Goal: Transaction & Acquisition: Purchase product/service

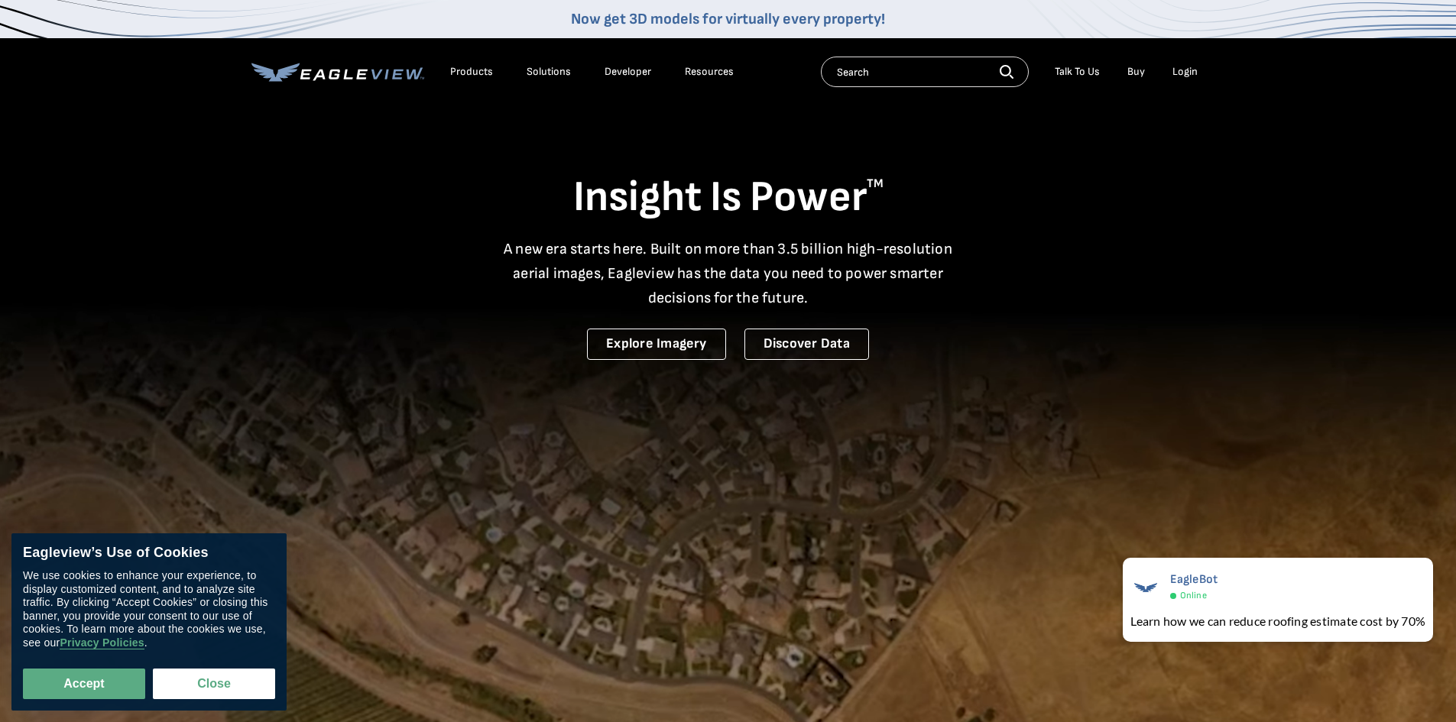
click at [886, 74] on input "text" at bounding box center [925, 72] width 208 height 31
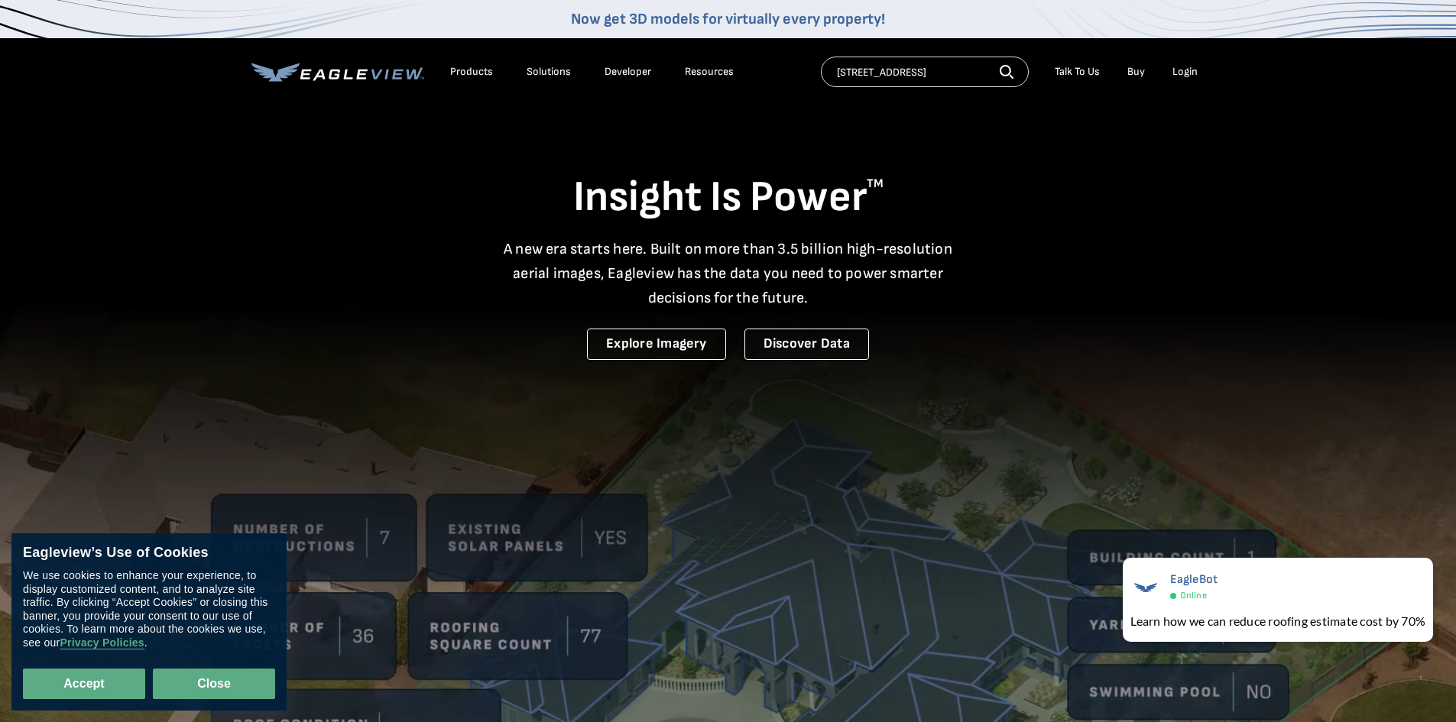
type input "3020 oarfish lane"
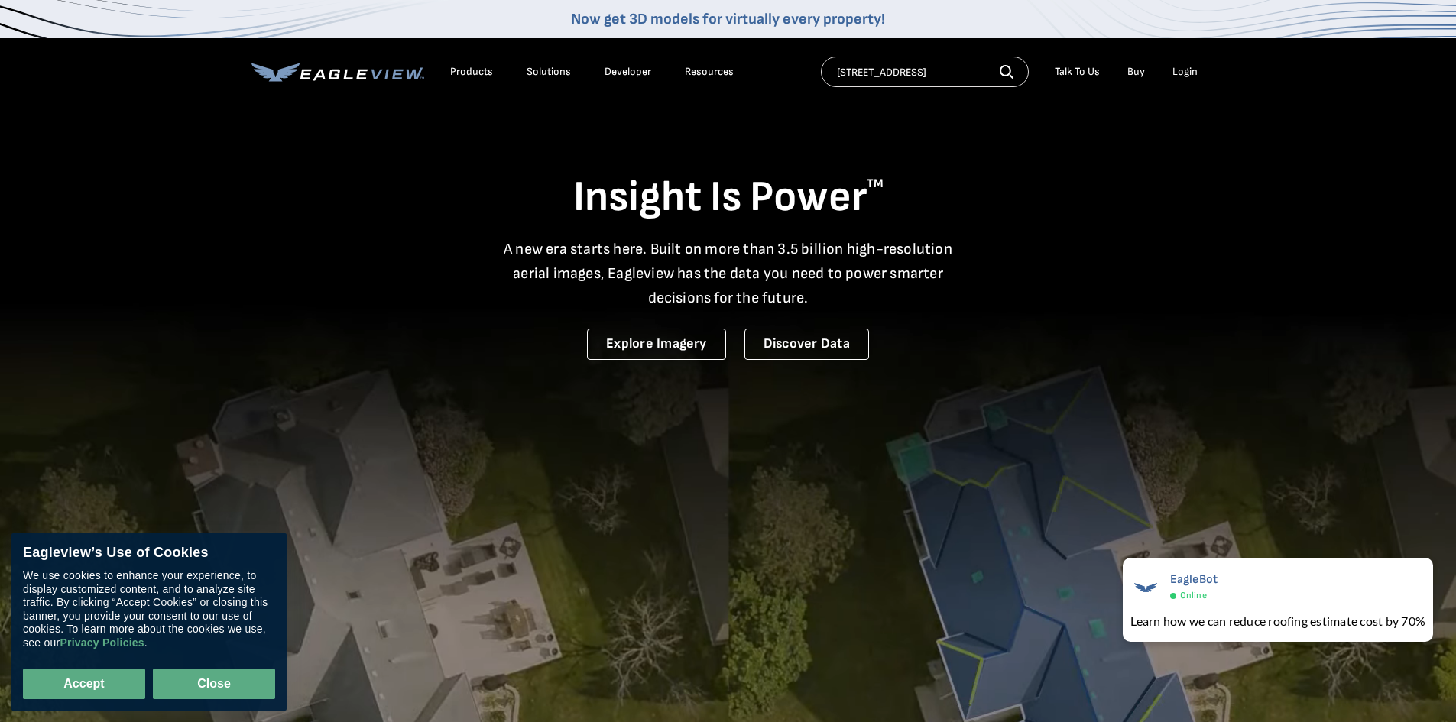
click at [220, 676] on button "Close" at bounding box center [214, 684] width 122 height 31
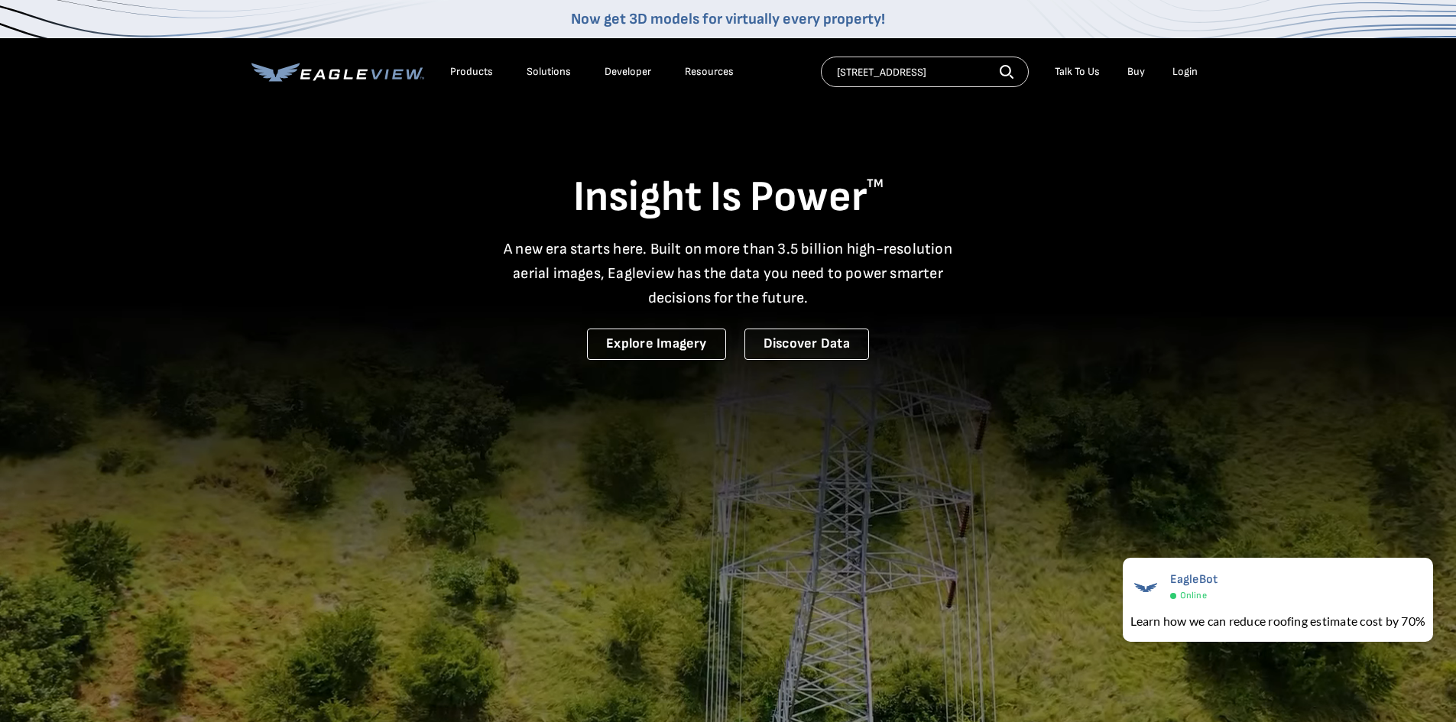
click at [977, 75] on input "3020 oarfish lane" at bounding box center [925, 72] width 208 height 31
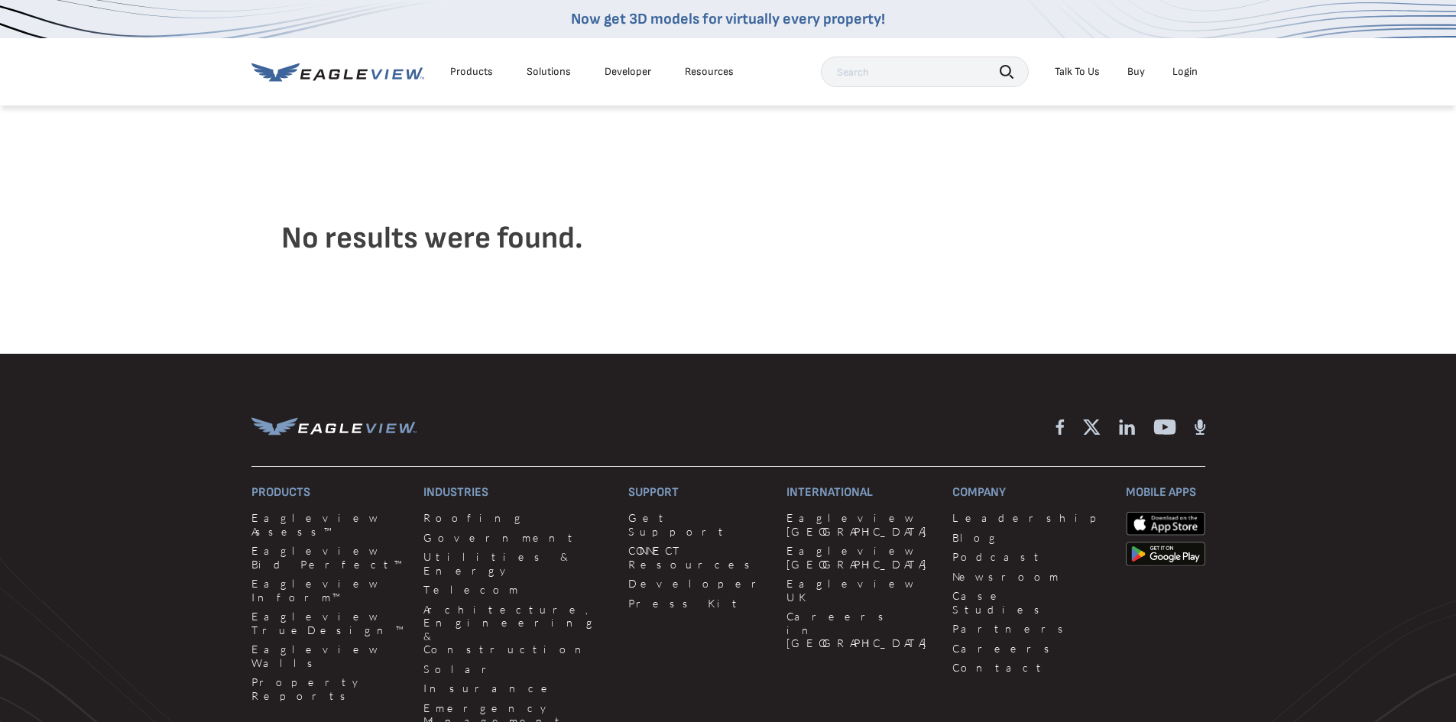
click at [885, 73] on input "text" at bounding box center [925, 72] width 208 height 31
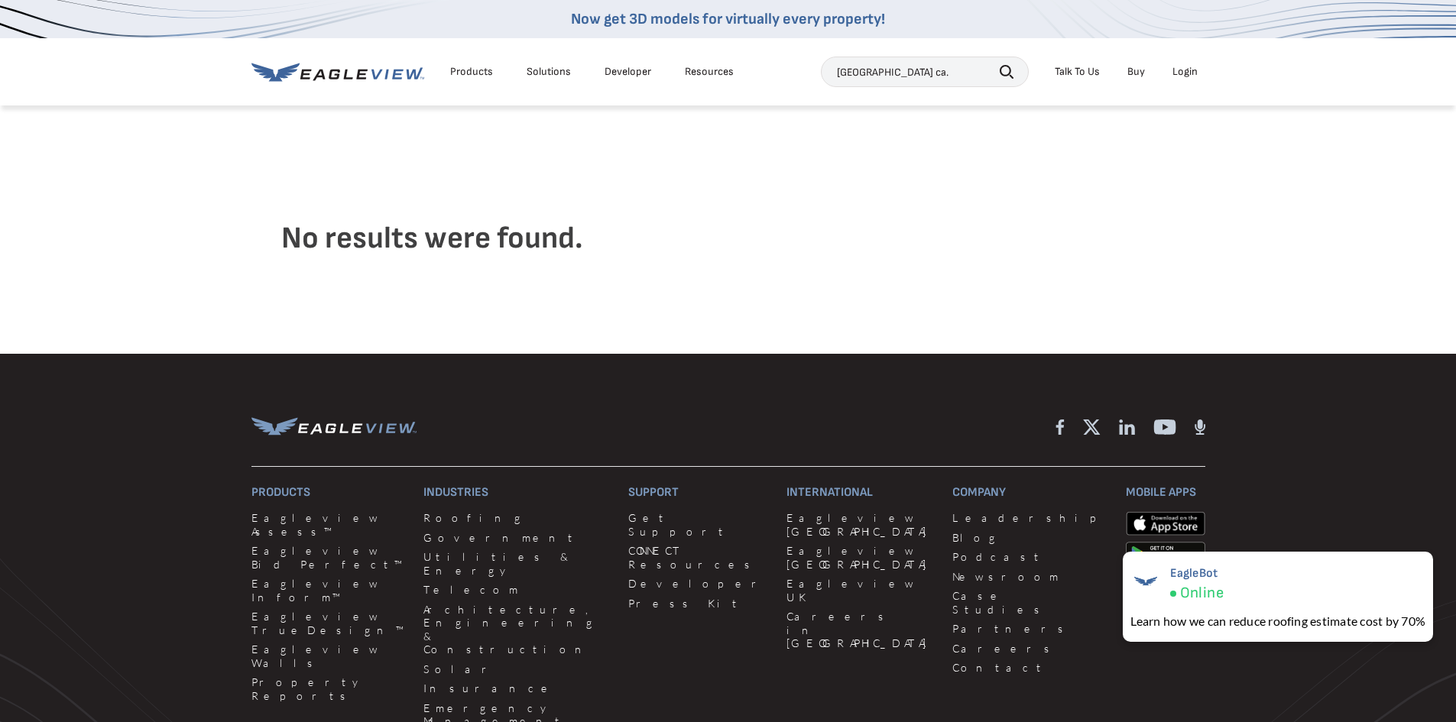
type input "los angeles ca."
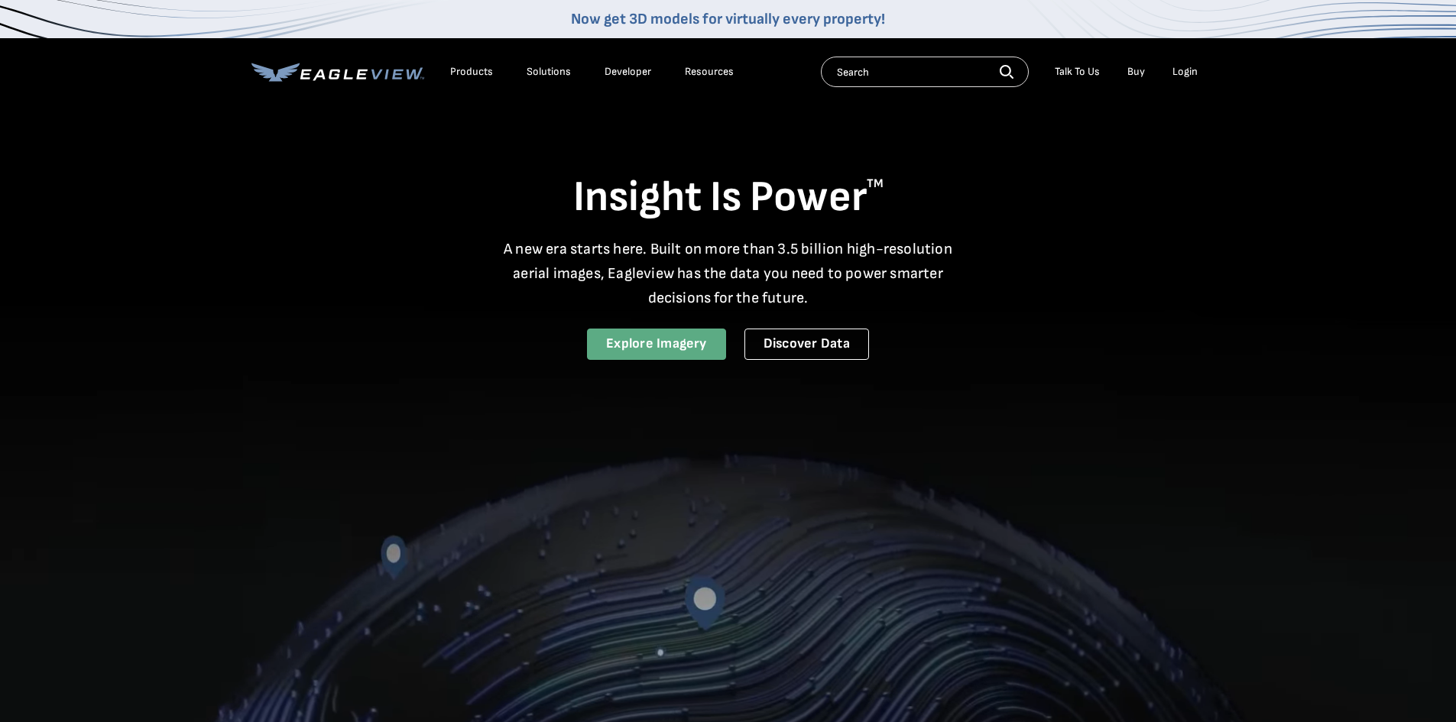
click at [634, 343] on link "Explore Imagery" at bounding box center [656, 344] width 139 height 31
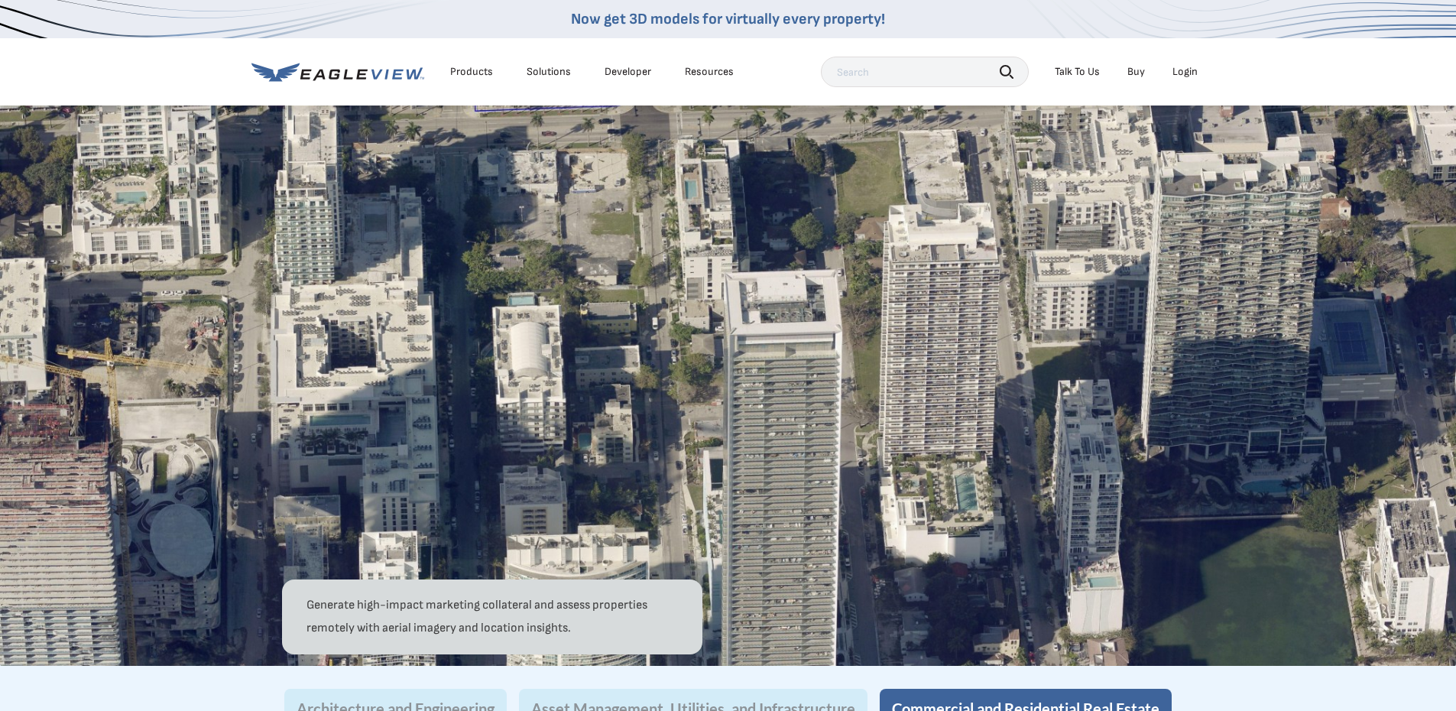
scroll to position [1013, 0]
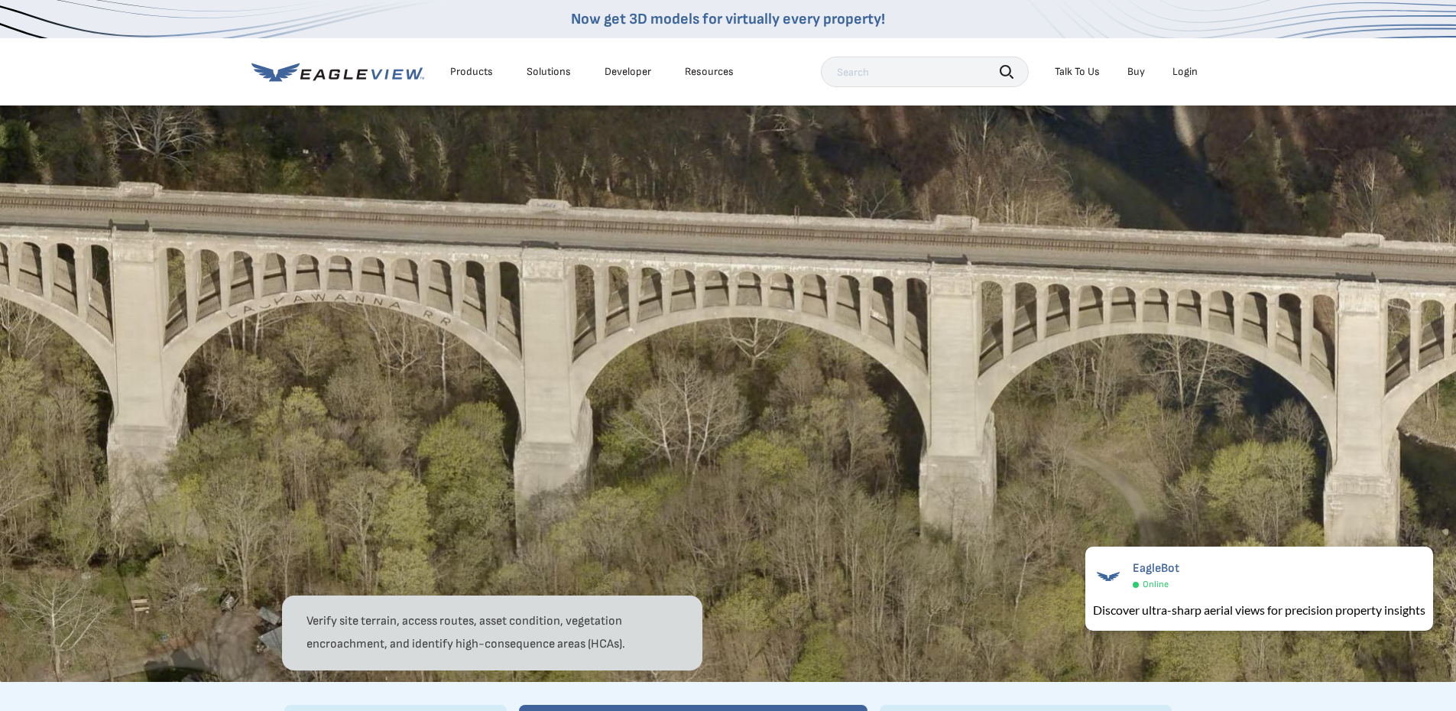
click at [725, 460] on img at bounding box center [728, 380] width 1456 height 604
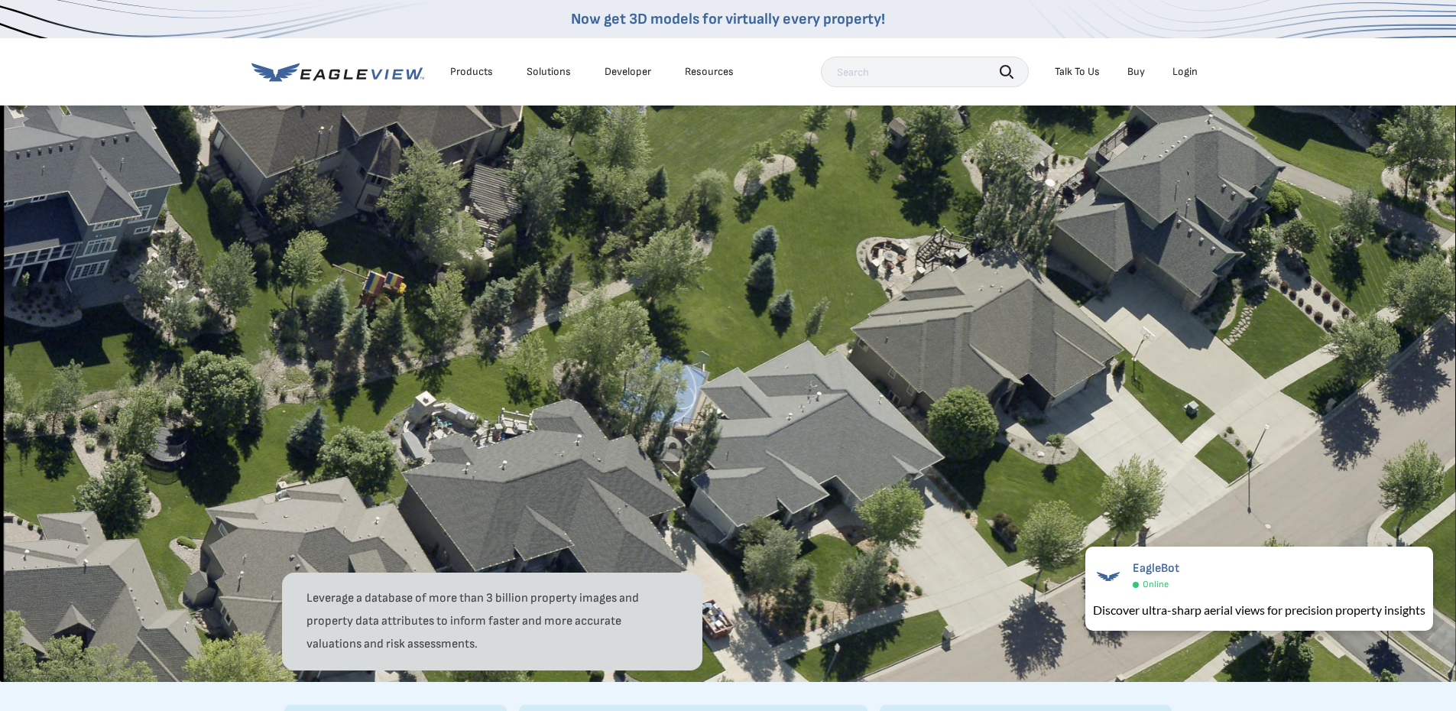
click at [1140, 66] on link "Buy" at bounding box center [1137, 72] width 18 height 14
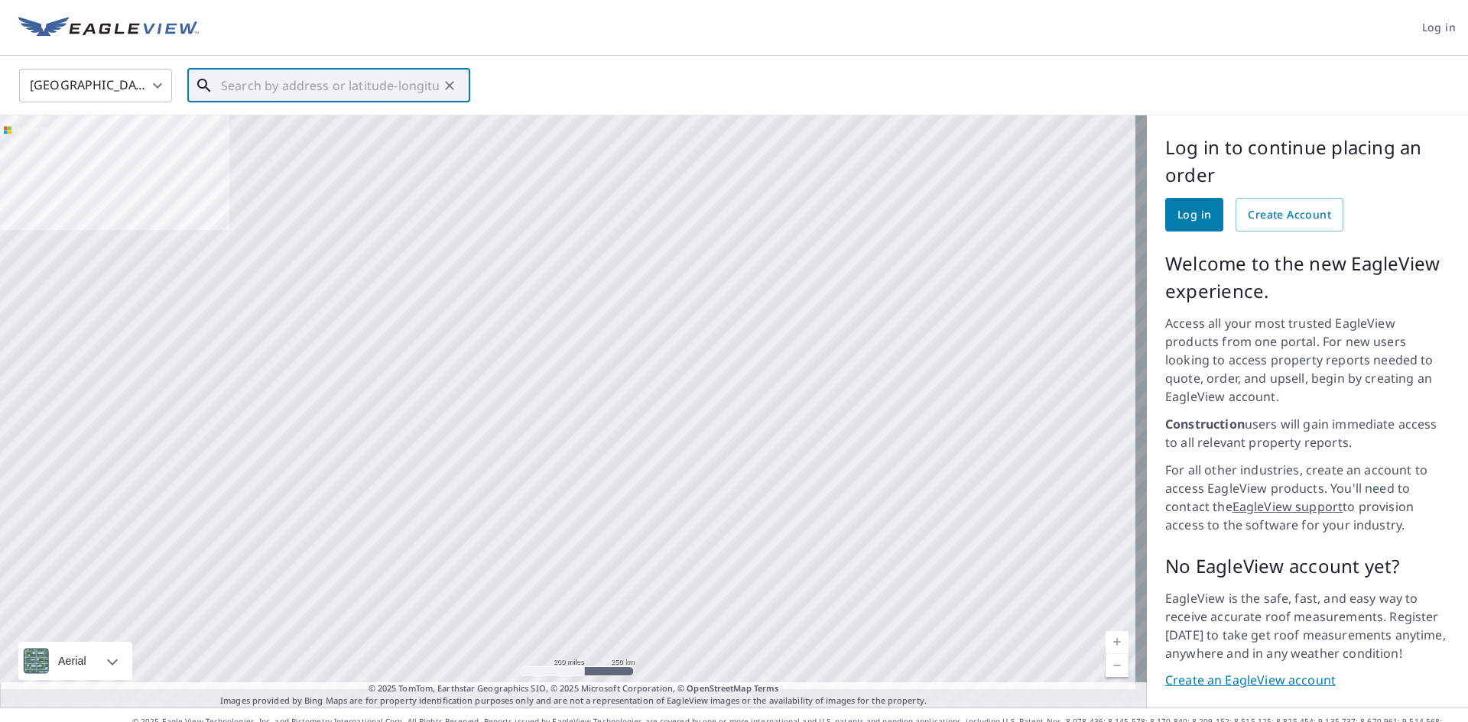
click at [265, 93] on input "text" at bounding box center [330, 85] width 218 height 43
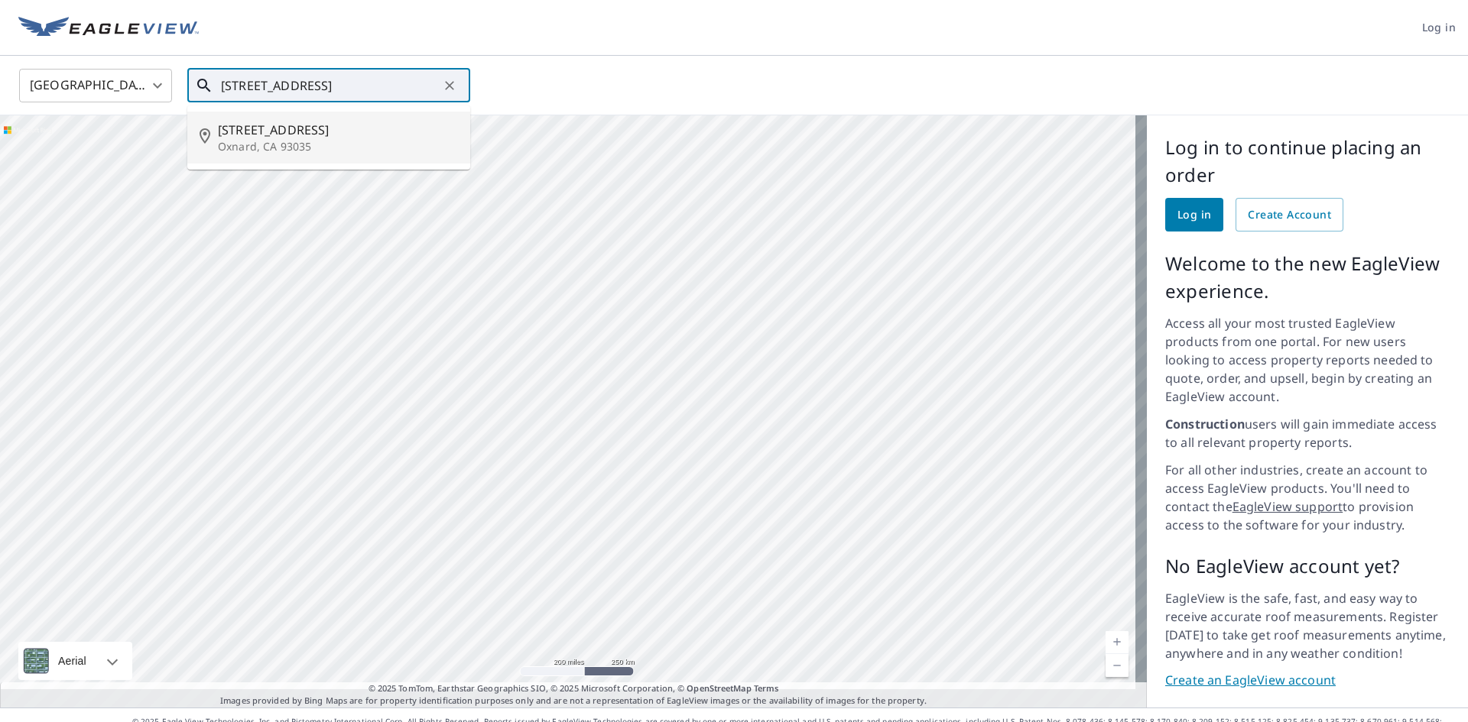
click at [268, 129] on span "[STREET_ADDRESS]" at bounding box center [338, 130] width 240 height 18
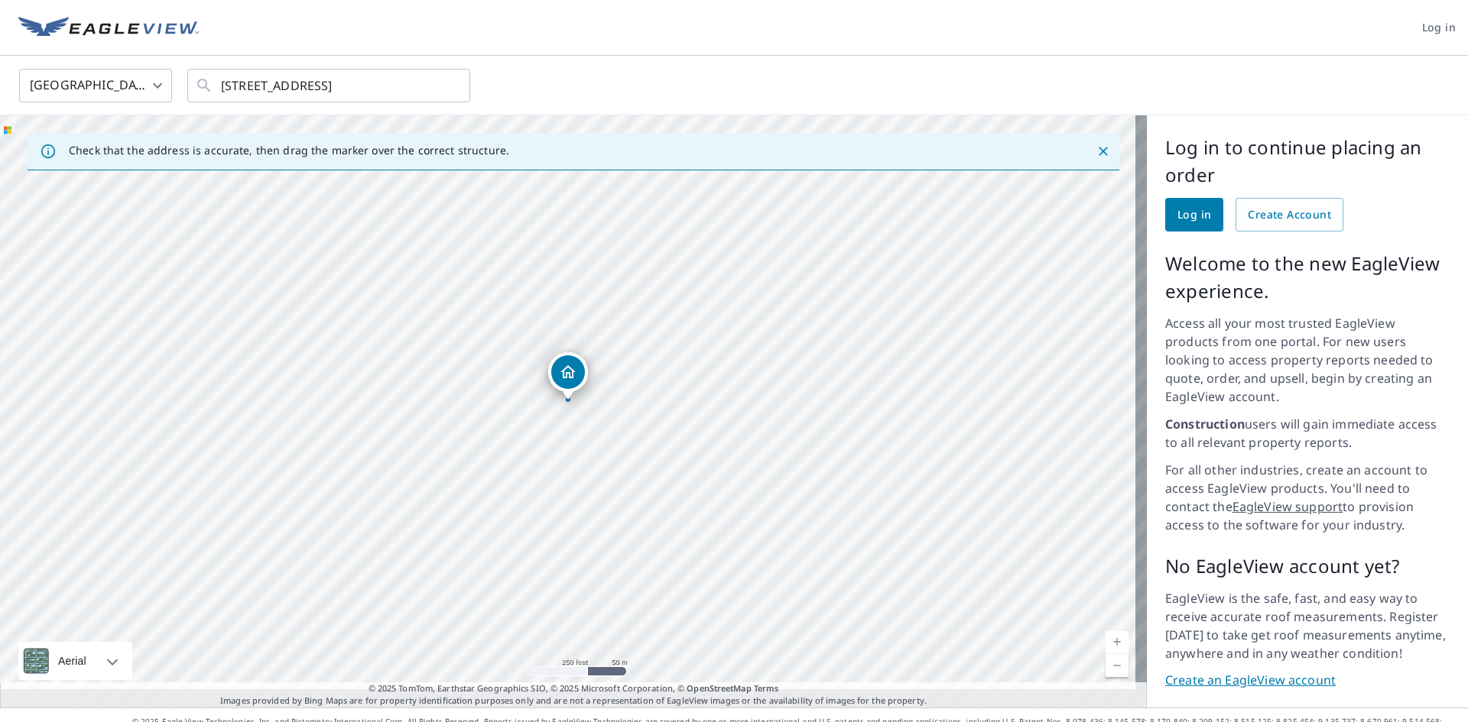
click at [1105, 631] on link "Current Level 17, Zoom In" at bounding box center [1116, 642] width 23 height 23
click at [1105, 631] on link "Current Level 18, Zoom In" at bounding box center [1116, 642] width 23 height 23
click at [1105, 631] on link "Current Level 19, Zoom In" at bounding box center [1116, 642] width 23 height 23
click at [1105, 631] on link "Current Level 20, Zoom In Disabled" at bounding box center [1116, 642] width 23 height 23
drag, startPoint x: 673, startPoint y: 446, endPoint x: 787, endPoint y: 398, distance: 124.4
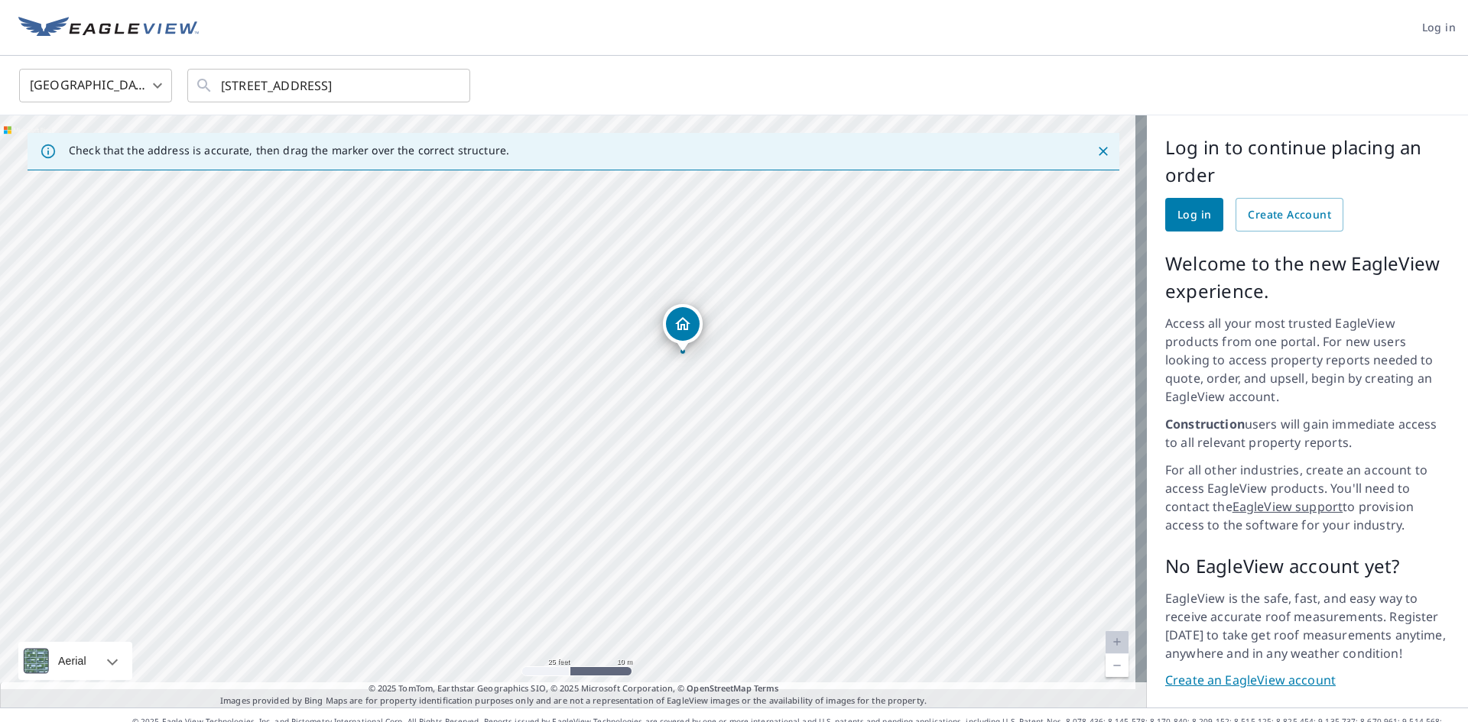
click at [787, 398] on div "[STREET_ADDRESS]" at bounding box center [573, 411] width 1147 height 592
click at [1096, 150] on icon "Close" at bounding box center [1103, 151] width 15 height 15
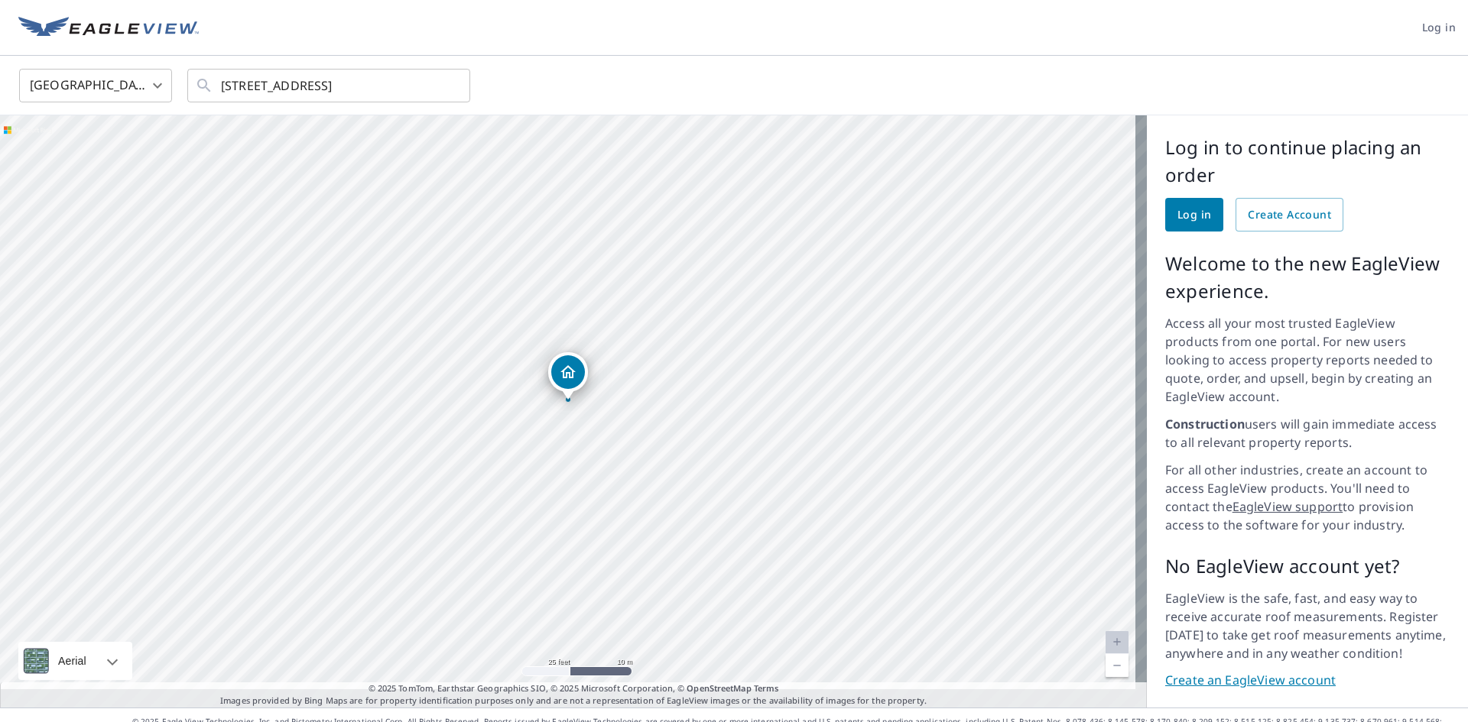
click at [1105, 631] on link "Current Level 20, Zoom In Disabled" at bounding box center [1116, 642] width 23 height 23
click at [1108, 654] on link "Current Level 20, Zoom Out" at bounding box center [1116, 665] width 23 height 23
click at [1108, 654] on link "Current Level 19, Zoom Out" at bounding box center [1116, 665] width 23 height 23
click at [1108, 654] on link "Current Level 18, Zoom Out" at bounding box center [1116, 665] width 23 height 23
drag, startPoint x: 591, startPoint y: 337, endPoint x: 579, endPoint y: 476, distance: 138.9
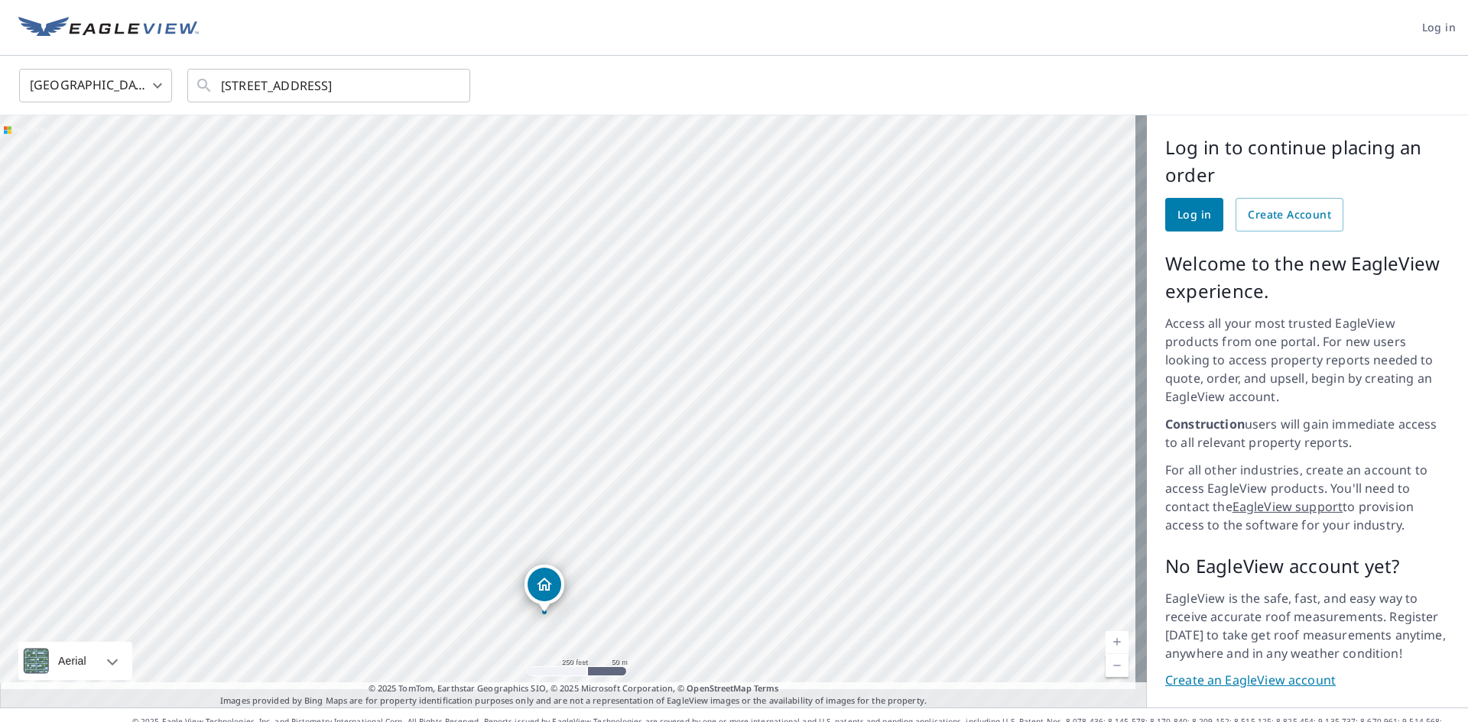
click at [579, 476] on div "[STREET_ADDRESS]" at bounding box center [573, 411] width 1147 height 592
drag, startPoint x: 374, startPoint y: 404, endPoint x: 582, endPoint y: 434, distance: 210.1
click at [582, 434] on div "[STREET_ADDRESS]" at bounding box center [573, 411] width 1147 height 592
drag, startPoint x: 998, startPoint y: 213, endPoint x: 605, endPoint y: 454, distance: 460.6
click at [605, 454] on div "[STREET_ADDRESS]" at bounding box center [573, 411] width 1147 height 592
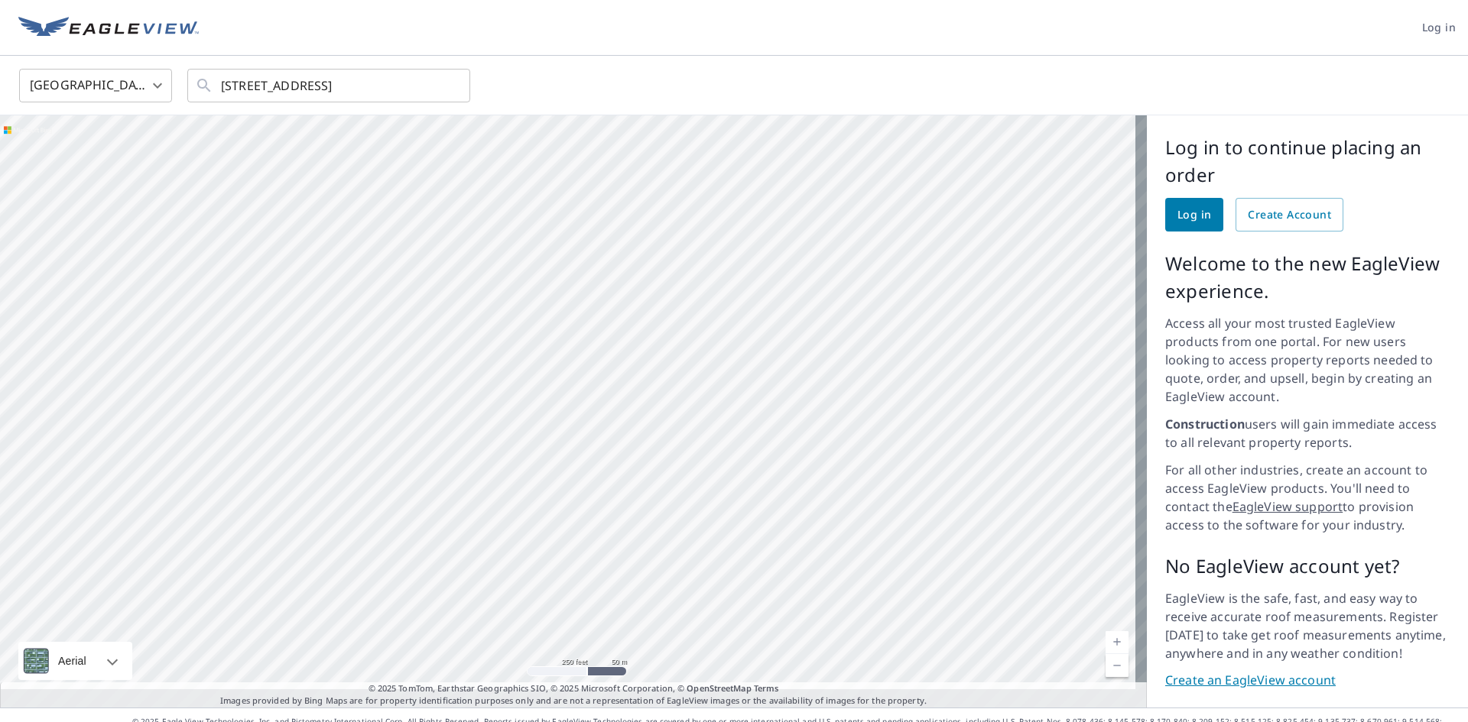
drag, startPoint x: 945, startPoint y: 412, endPoint x: 550, endPoint y: 403, distance: 395.4
click at [550, 403] on div "[STREET_ADDRESS]" at bounding box center [573, 411] width 1147 height 592
drag, startPoint x: 242, startPoint y: 381, endPoint x: 839, endPoint y: 425, distance: 599.4
click at [839, 425] on div "[STREET_ADDRESS]" at bounding box center [573, 411] width 1147 height 592
drag, startPoint x: 357, startPoint y: 415, endPoint x: 789, endPoint y: 412, distance: 432.0
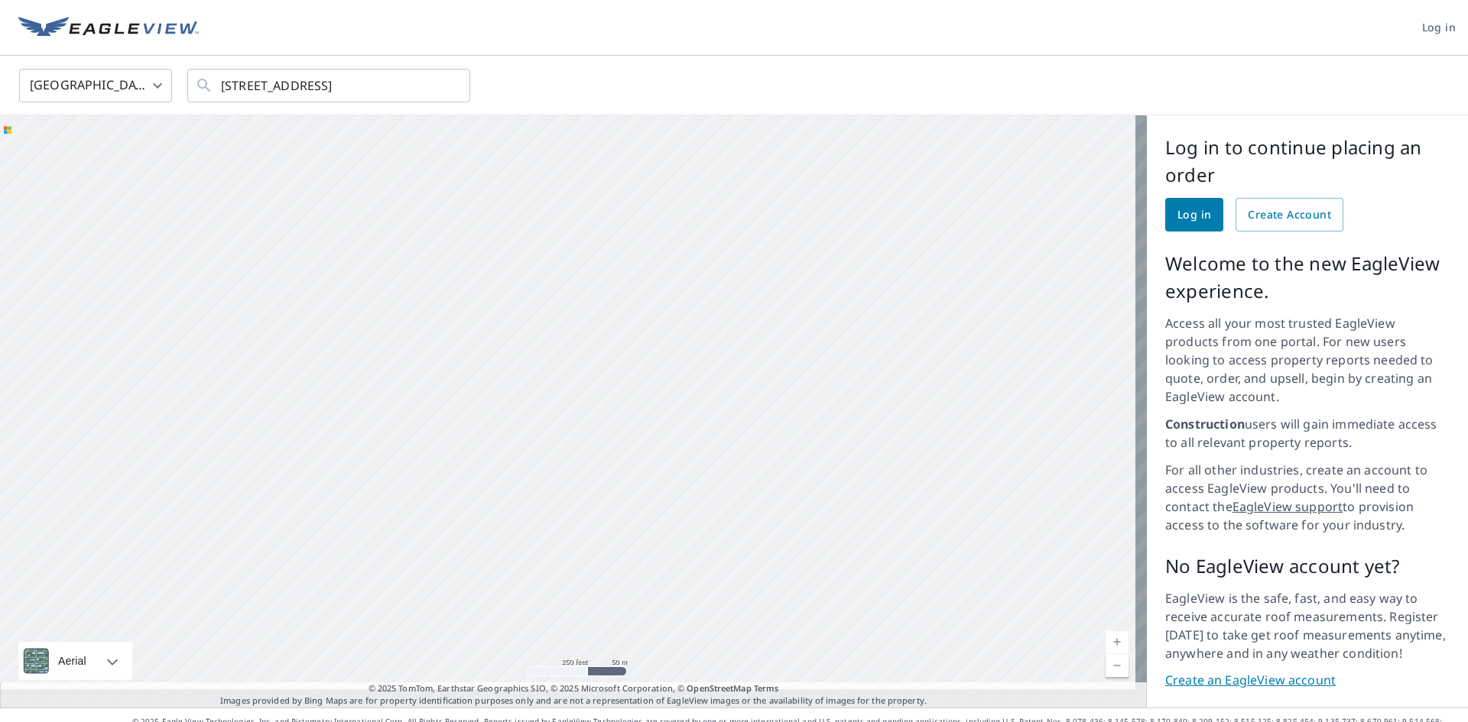
click at [789, 412] on div "[STREET_ADDRESS]" at bounding box center [573, 411] width 1147 height 592
click at [519, 395] on div "[STREET_ADDRESS]" at bounding box center [573, 411] width 1147 height 592
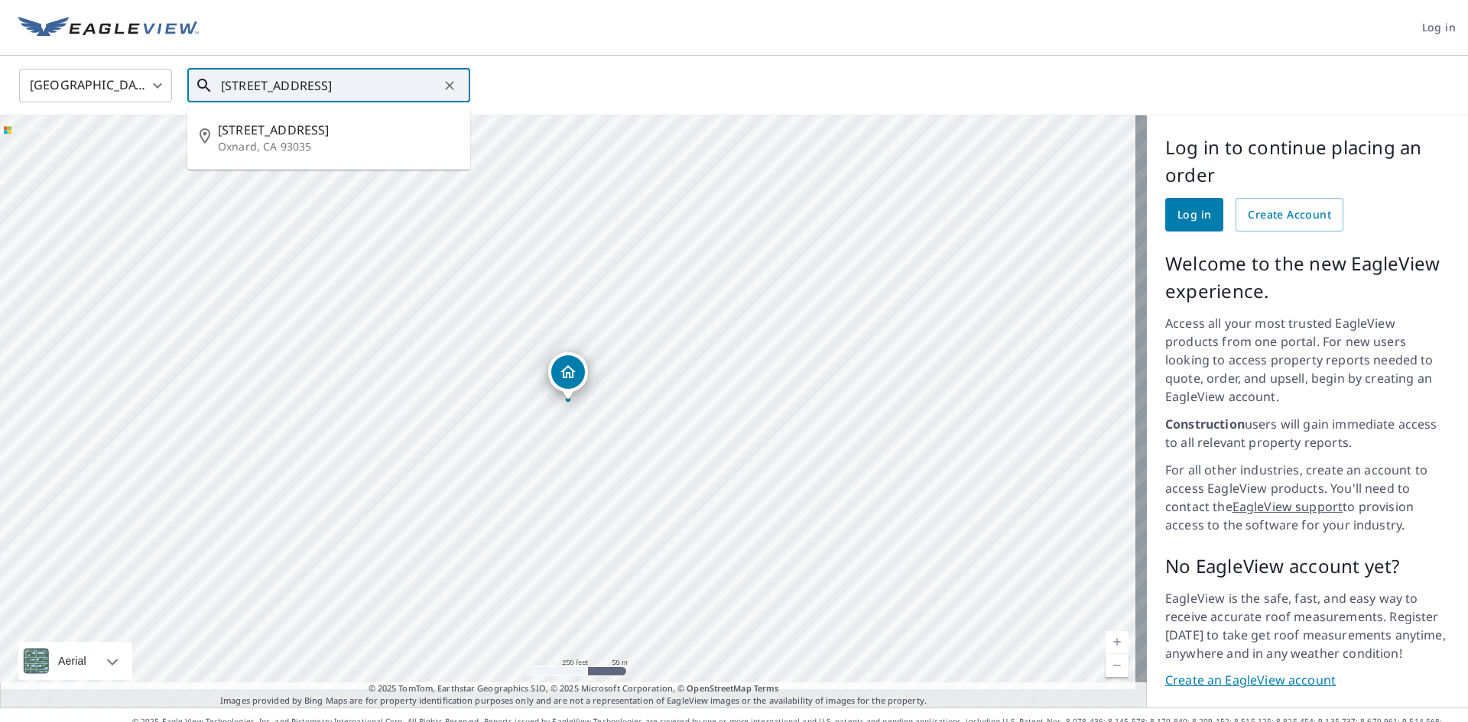
click at [426, 86] on input "[STREET_ADDRESS]" at bounding box center [330, 85] width 218 height 43
type input "3"
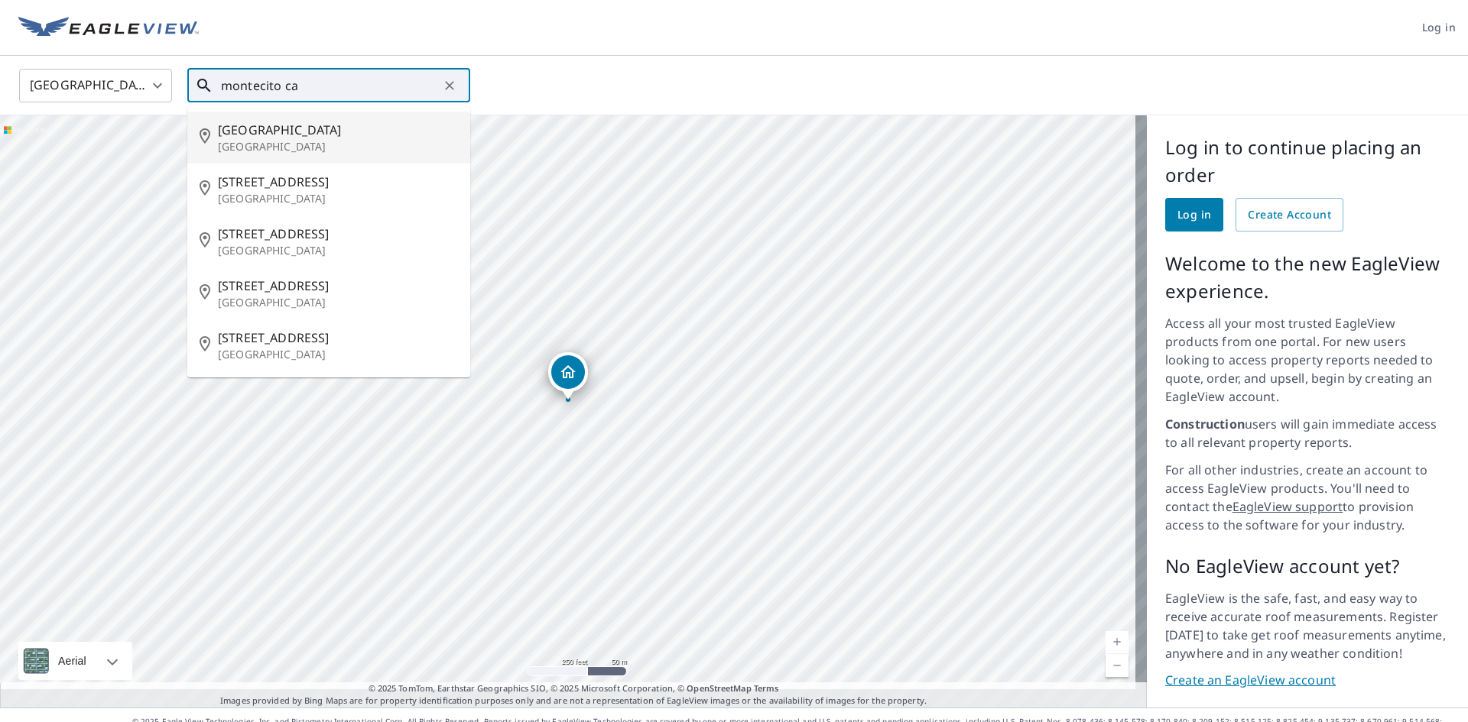
click at [333, 128] on span "[GEOGRAPHIC_DATA]" at bounding box center [338, 130] width 240 height 18
type input "[STREET_ADDRESS]"
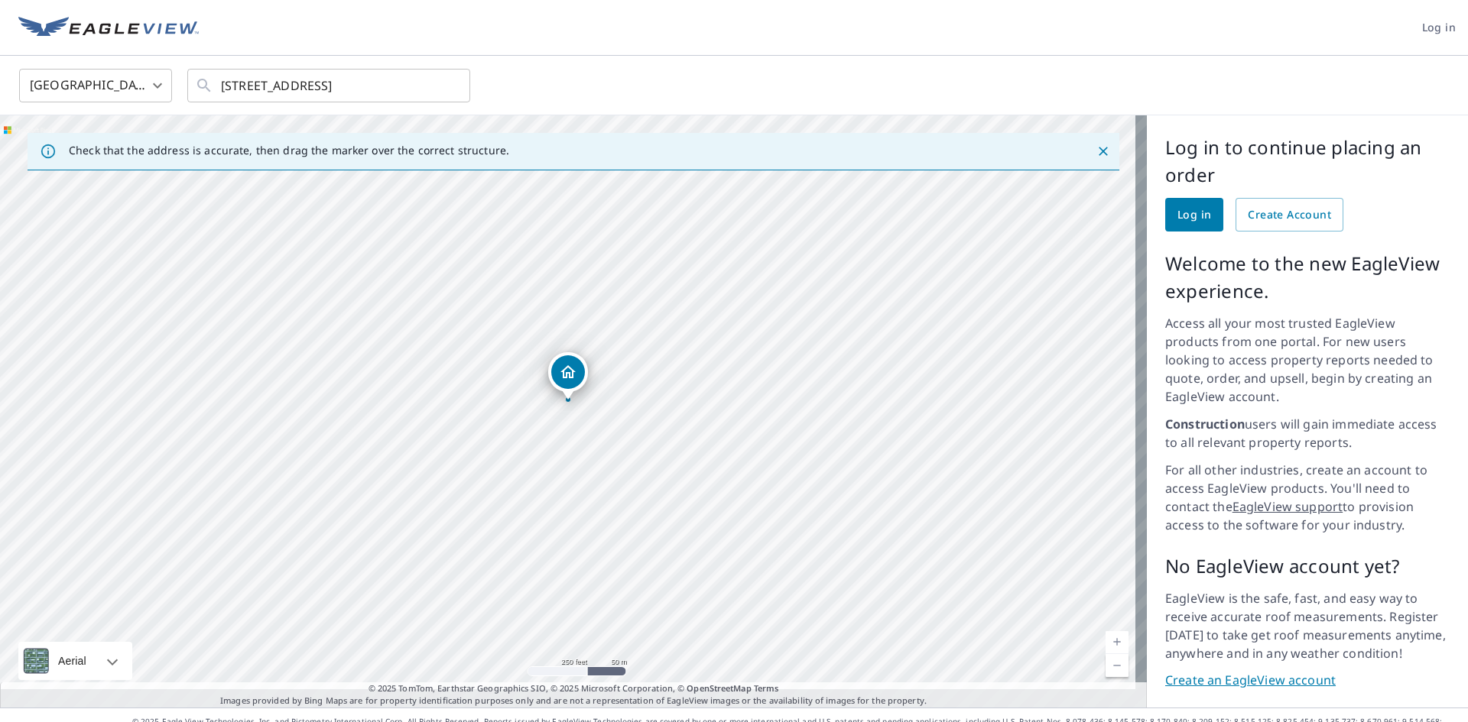
click at [1105, 654] on link "Current Level 17, Zoom Out" at bounding box center [1116, 665] width 23 height 23
click at [1105, 654] on link "Current Level 16, Zoom Out" at bounding box center [1116, 665] width 23 height 23
click at [1105, 654] on link "Current Level 15, Zoom Out" at bounding box center [1116, 665] width 23 height 23
click at [1105, 654] on link "Current Level 14, Zoom Out" at bounding box center [1116, 665] width 23 height 23
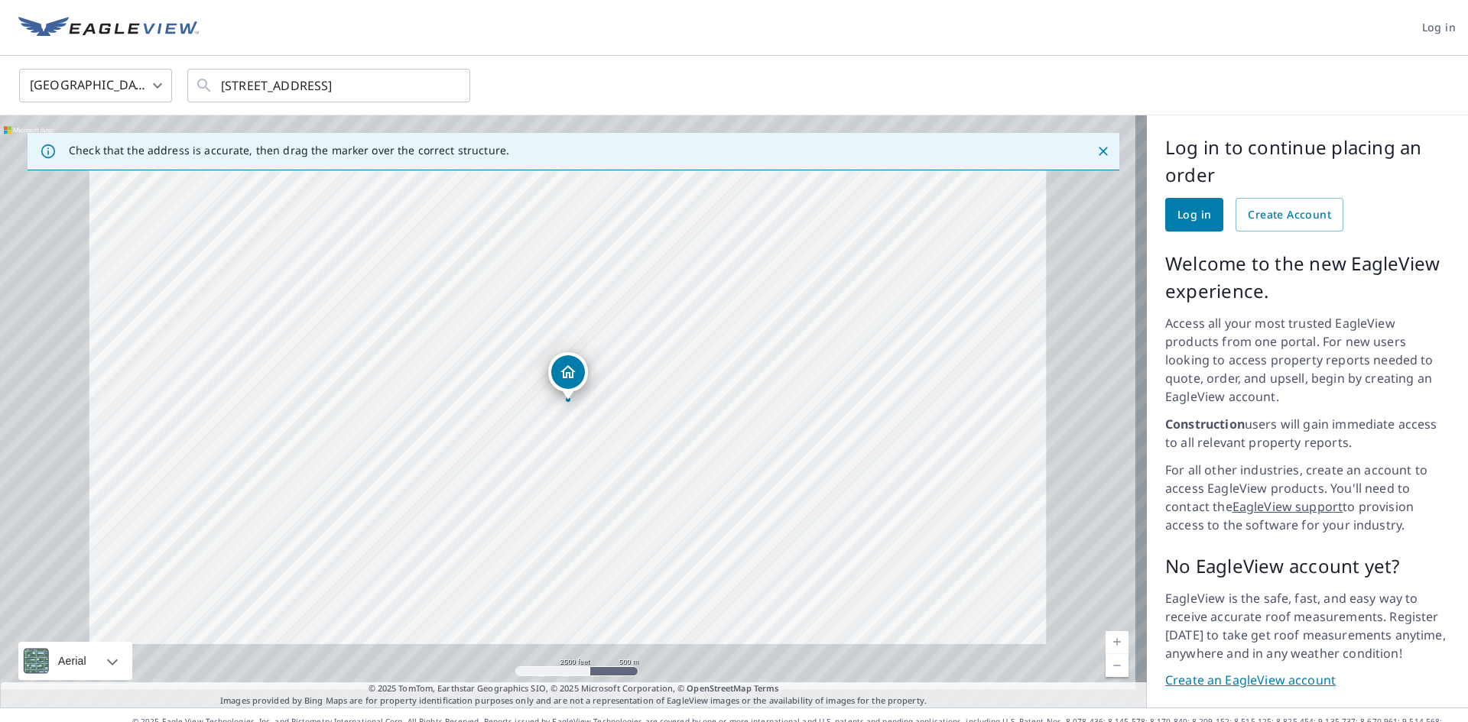
click at [1105, 654] on link "Current Level 14, Zoom Out" at bounding box center [1116, 665] width 23 height 23
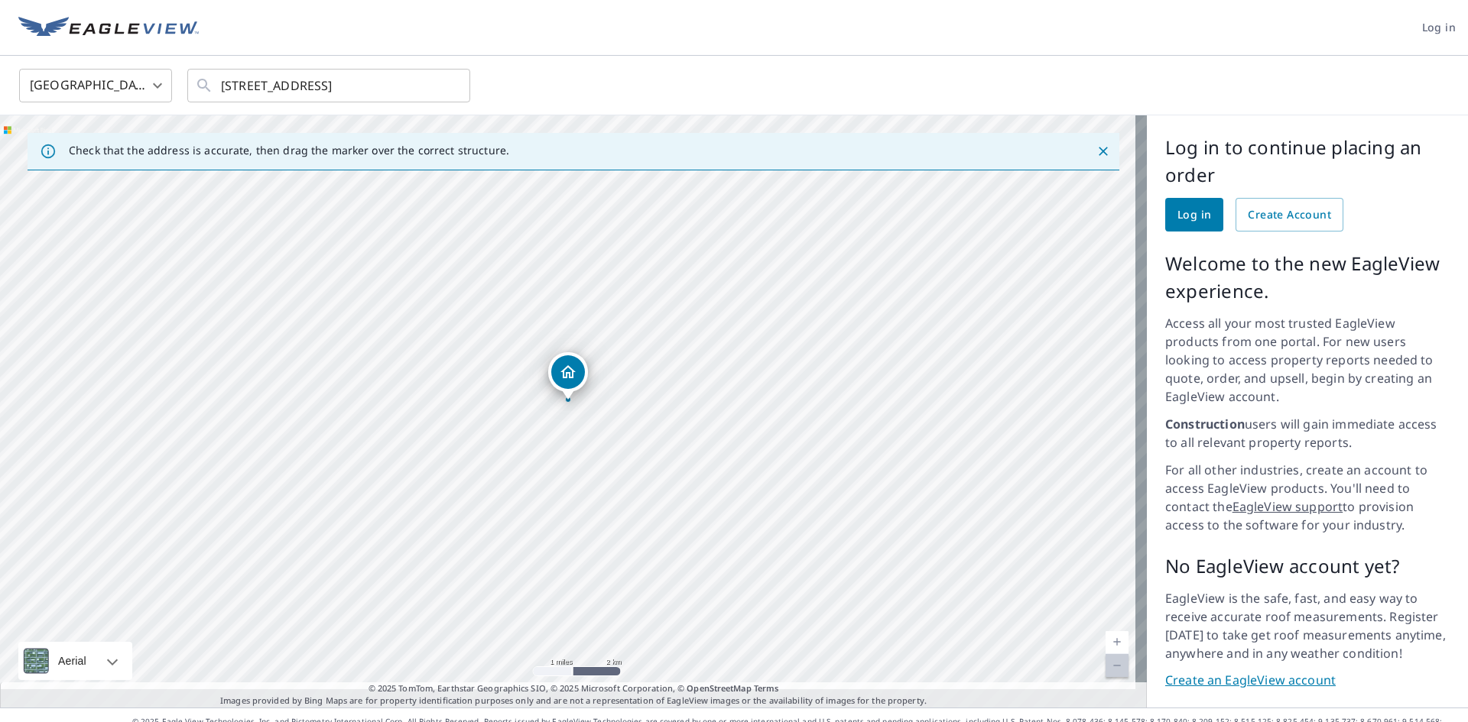
click at [1105, 654] on link "Current Level 12, Zoom Out Disabled" at bounding box center [1116, 665] width 23 height 23
drag, startPoint x: 685, startPoint y: 244, endPoint x: 605, endPoint y: 462, distance: 231.9
click at [605, 462] on div "[STREET_ADDRESS]" at bounding box center [573, 411] width 1147 height 592
click at [601, 446] on div "[STREET_ADDRESS]" at bounding box center [573, 411] width 1147 height 592
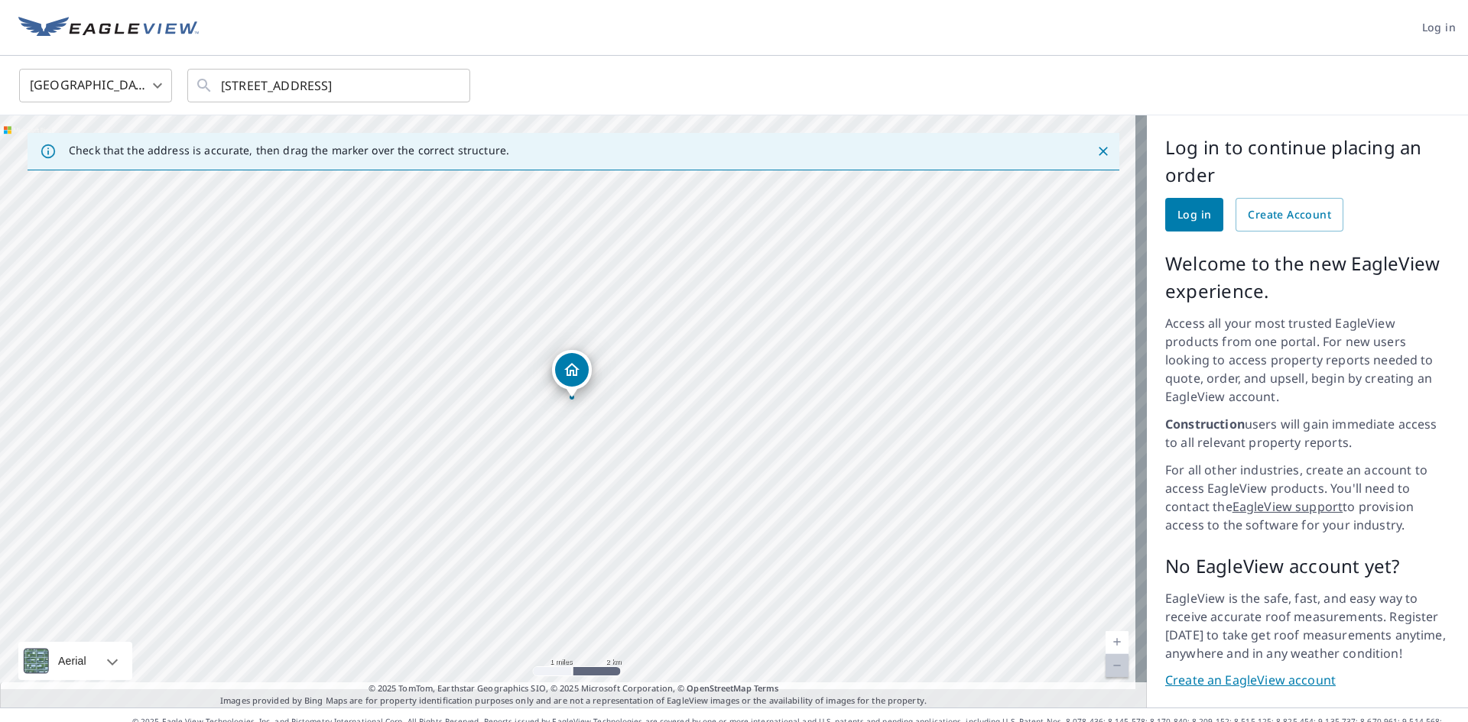
drag, startPoint x: 291, startPoint y: 479, endPoint x: 797, endPoint y: 357, distance: 520.7
click at [696, 378] on div "[STREET_ADDRESS]" at bounding box center [573, 411] width 1147 height 592
drag, startPoint x: 340, startPoint y: 500, endPoint x: 677, endPoint y: 290, distance: 397.3
click at [677, 290] on div "[STREET_ADDRESS]" at bounding box center [573, 411] width 1147 height 592
drag, startPoint x: 367, startPoint y: 605, endPoint x: 583, endPoint y: 330, distance: 350.7
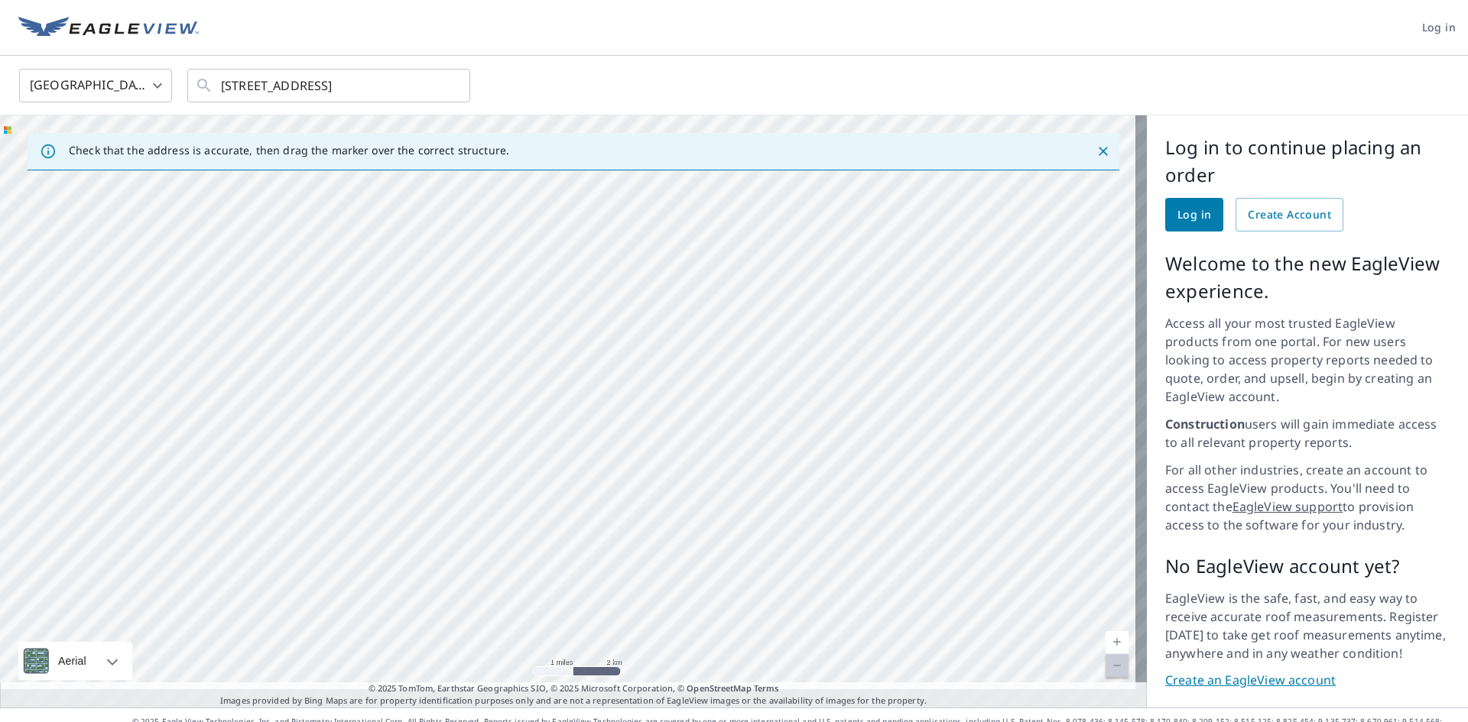
click at [583, 330] on div "[STREET_ADDRESS]" at bounding box center [573, 411] width 1147 height 592
drag, startPoint x: 277, startPoint y: 568, endPoint x: 538, endPoint y: 349, distance: 341.3
click at [538, 349] on div "[STREET_ADDRESS]" at bounding box center [573, 411] width 1147 height 592
drag, startPoint x: 278, startPoint y: 556, endPoint x: 599, endPoint y: 387, distance: 362.8
click at [599, 387] on div "[STREET_ADDRESS]" at bounding box center [573, 411] width 1147 height 592
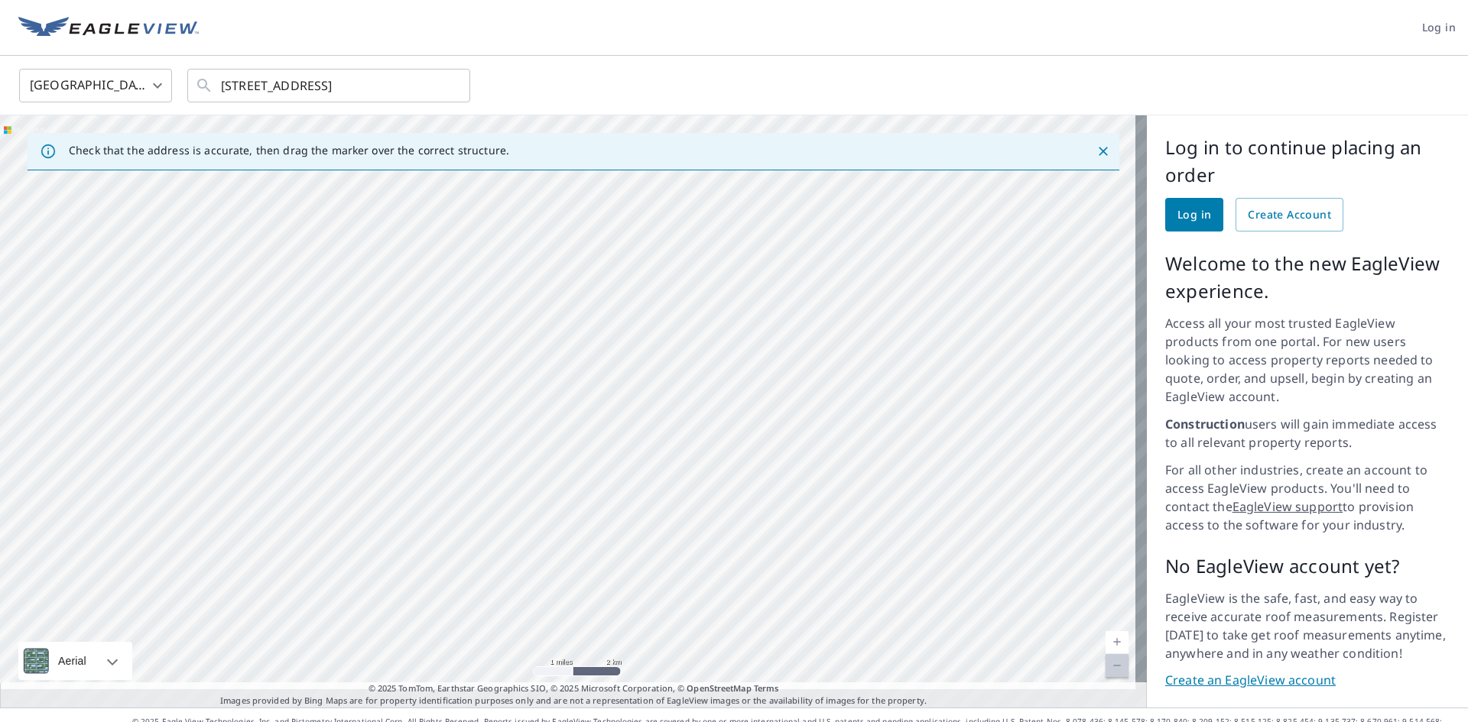
drag, startPoint x: 311, startPoint y: 484, endPoint x: 576, endPoint y: 359, distance: 293.4
click at [576, 359] on div "[STREET_ADDRESS]" at bounding box center [573, 411] width 1147 height 592
drag, startPoint x: 262, startPoint y: 515, endPoint x: 576, endPoint y: 389, distance: 338.3
click at [576, 389] on div "[STREET_ADDRESS]" at bounding box center [573, 411] width 1147 height 592
drag, startPoint x: 222, startPoint y: 587, endPoint x: 332, endPoint y: 385, distance: 229.9
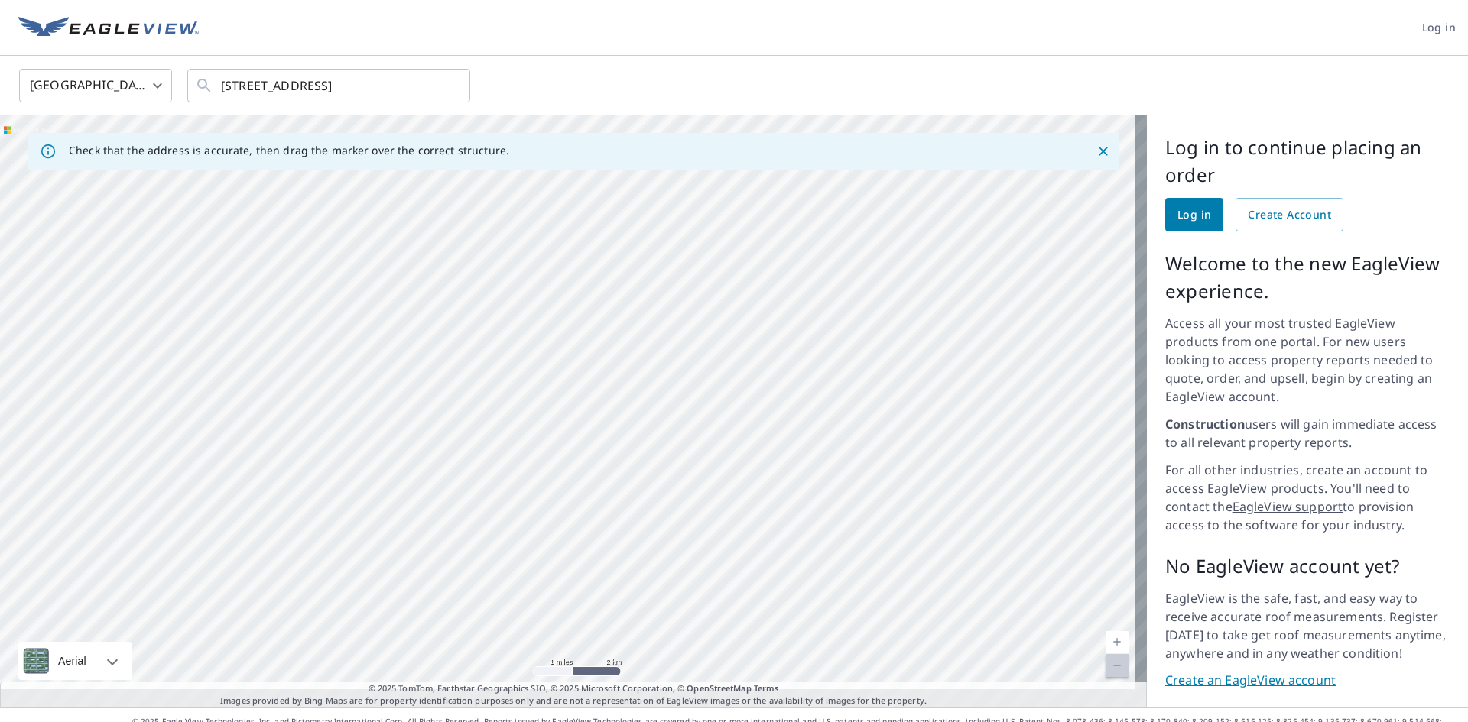
click at [332, 385] on div "[STREET_ADDRESS]" at bounding box center [573, 411] width 1147 height 592
click at [591, 321] on div "[STREET_ADDRESS]" at bounding box center [573, 411] width 1147 height 592
click at [1096, 154] on icon "Close" at bounding box center [1103, 151] width 15 height 15
